Goal: Task Accomplishment & Management: Manage account settings

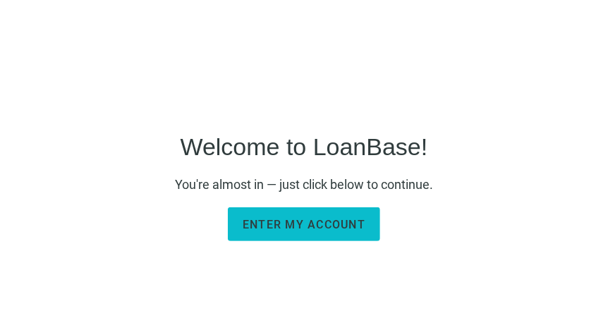
click at [323, 225] on span "Enter my account" at bounding box center [304, 224] width 123 height 13
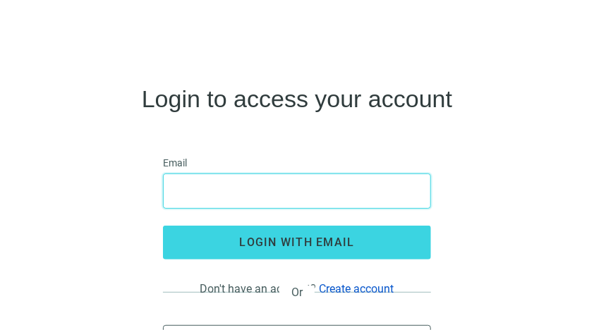
click at [224, 194] on input "email" at bounding box center [297, 191] width 250 height 34
type input "**********"
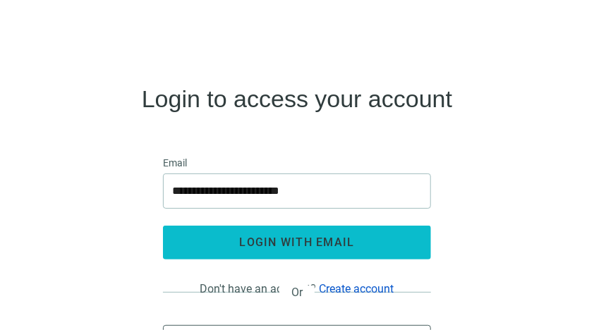
click at [302, 241] on span "login with email" at bounding box center [297, 242] width 115 height 13
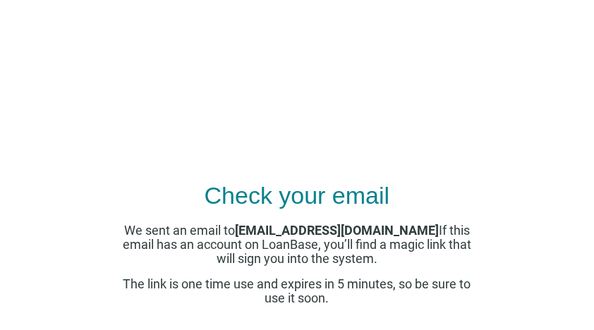
scroll to position [71, 0]
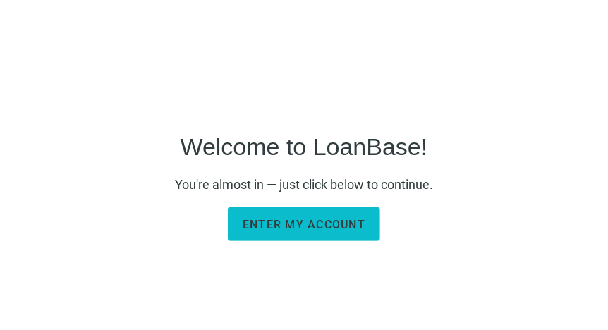
click at [329, 226] on span "Enter my account" at bounding box center [304, 224] width 123 height 13
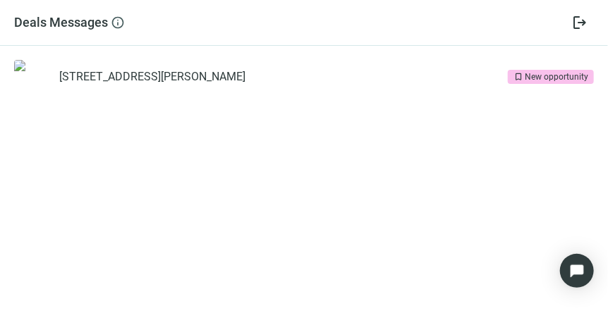
click at [542, 74] on div "New opportunity" at bounding box center [557, 77] width 64 height 14
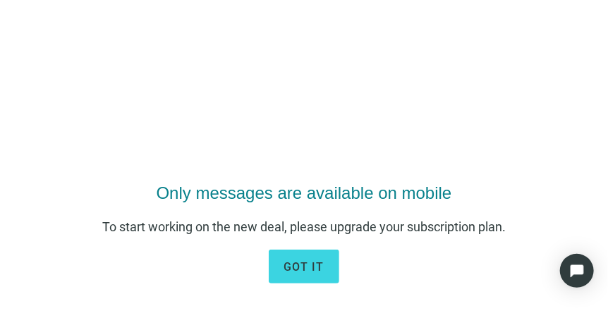
click at [463, 112] on div "Only messages are available on mobile To start working on the new deal, please …" at bounding box center [304, 165] width 608 height 330
